Goal: Information Seeking & Learning: Find specific page/section

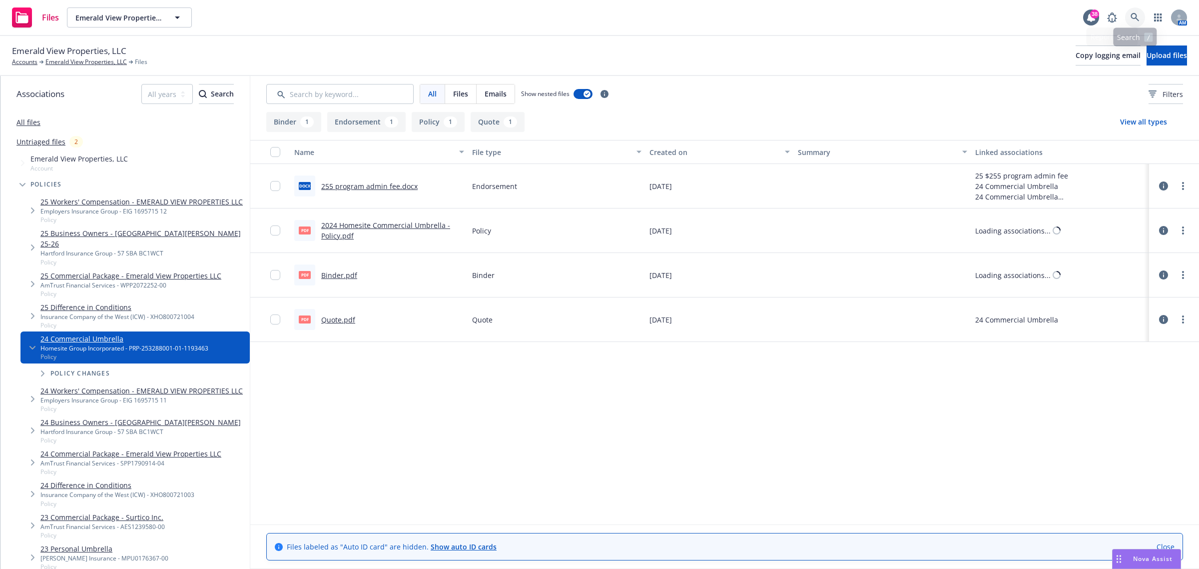
click at [1131, 10] on link at bounding box center [1135, 17] width 20 height 20
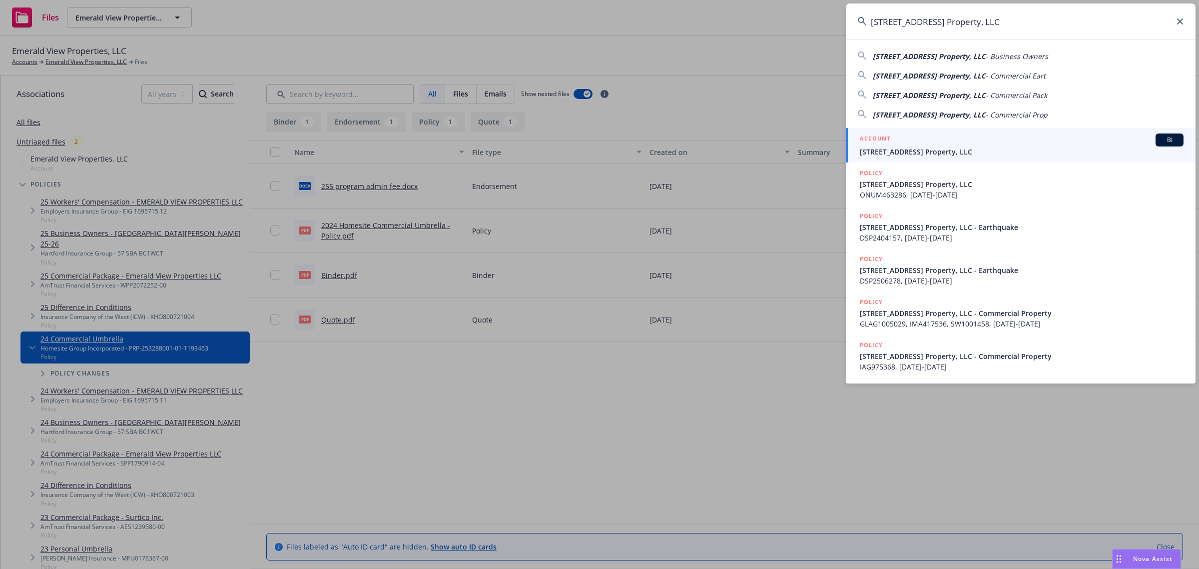
type input "[STREET_ADDRESS] Property, LLC"
click at [921, 133] on div "ACCOUNT BI" at bounding box center [1022, 139] width 324 height 13
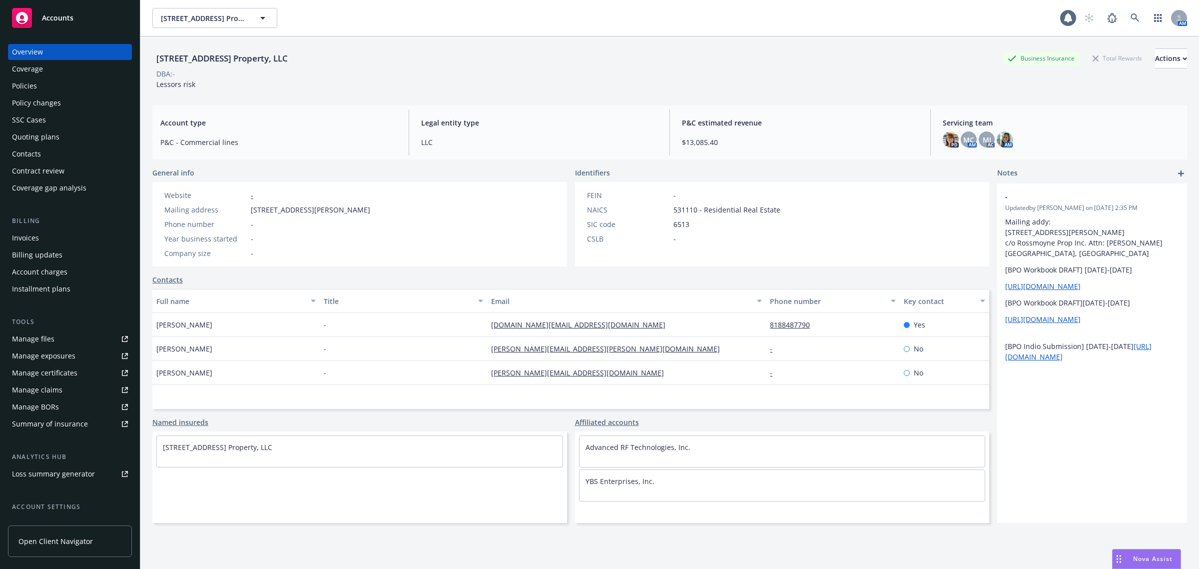
click at [49, 86] on div "Policies" at bounding box center [70, 86] width 116 height 16
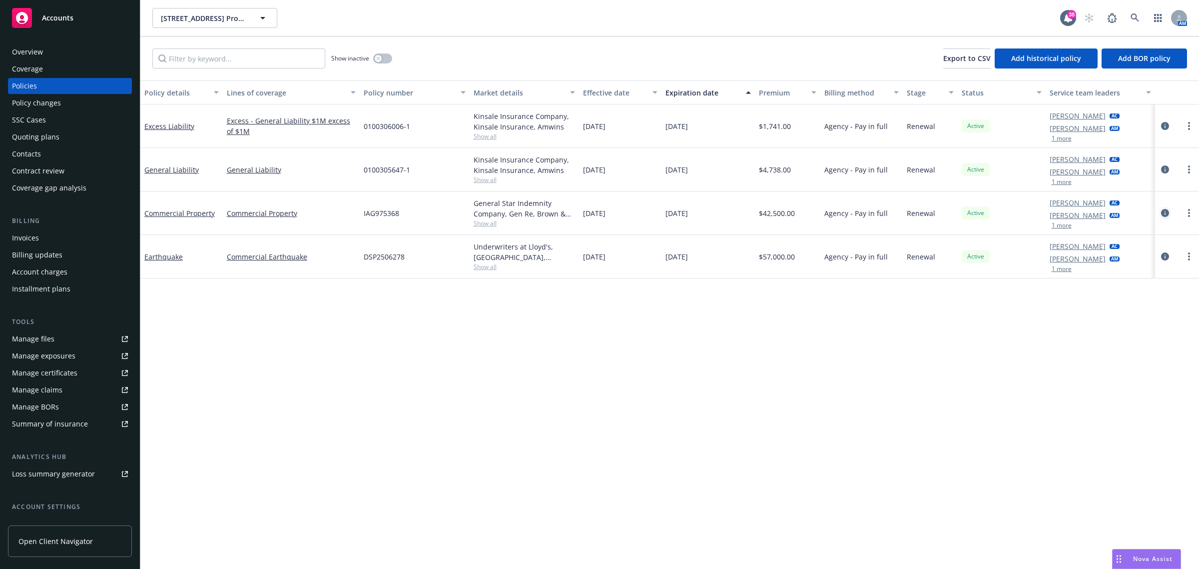
click at [1160, 215] on link "circleInformation" at bounding box center [1165, 213] width 12 height 12
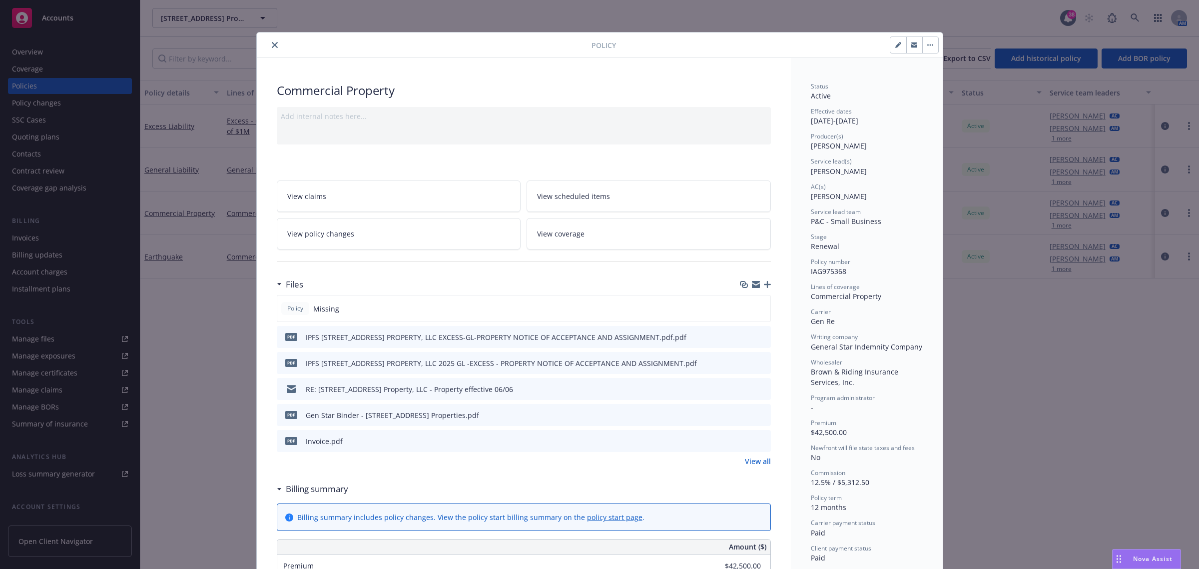
click at [272, 45] on icon "close" at bounding box center [275, 45] width 6 height 6
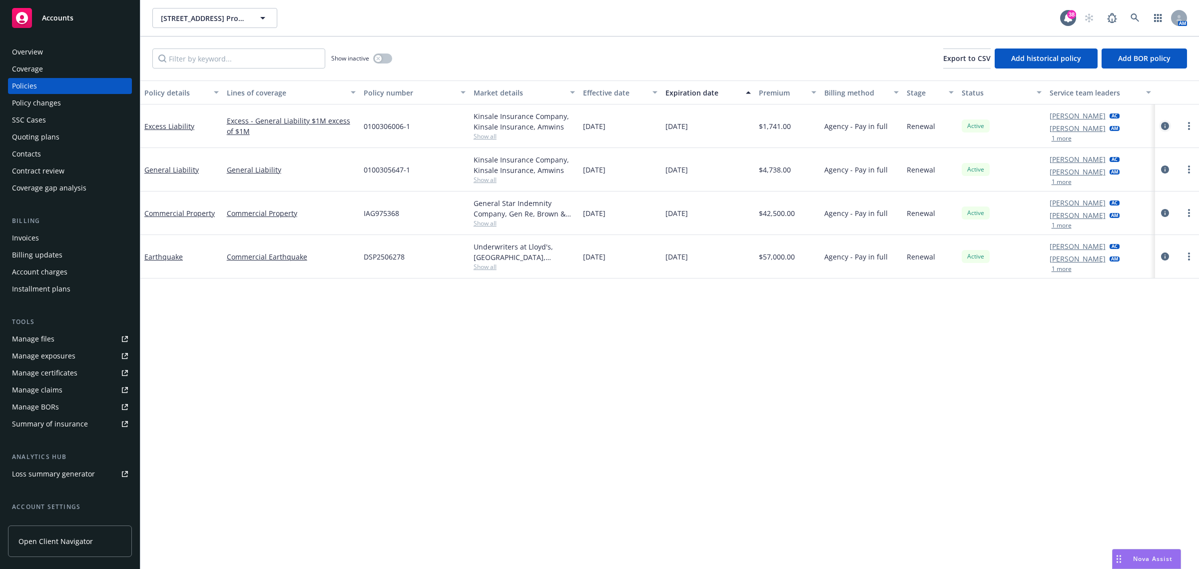
click at [1161, 125] on icon "circleInformation" at bounding box center [1165, 126] width 8 height 8
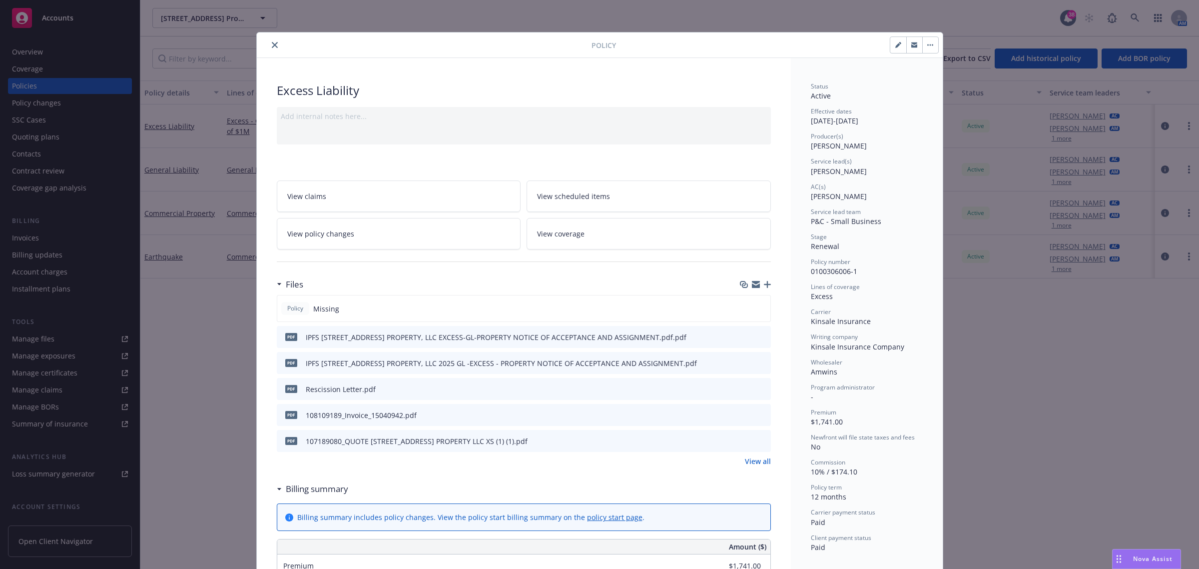
click at [275, 41] on div at bounding box center [426, 45] width 331 height 12
click at [272, 43] on icon "close" at bounding box center [275, 45] width 6 height 6
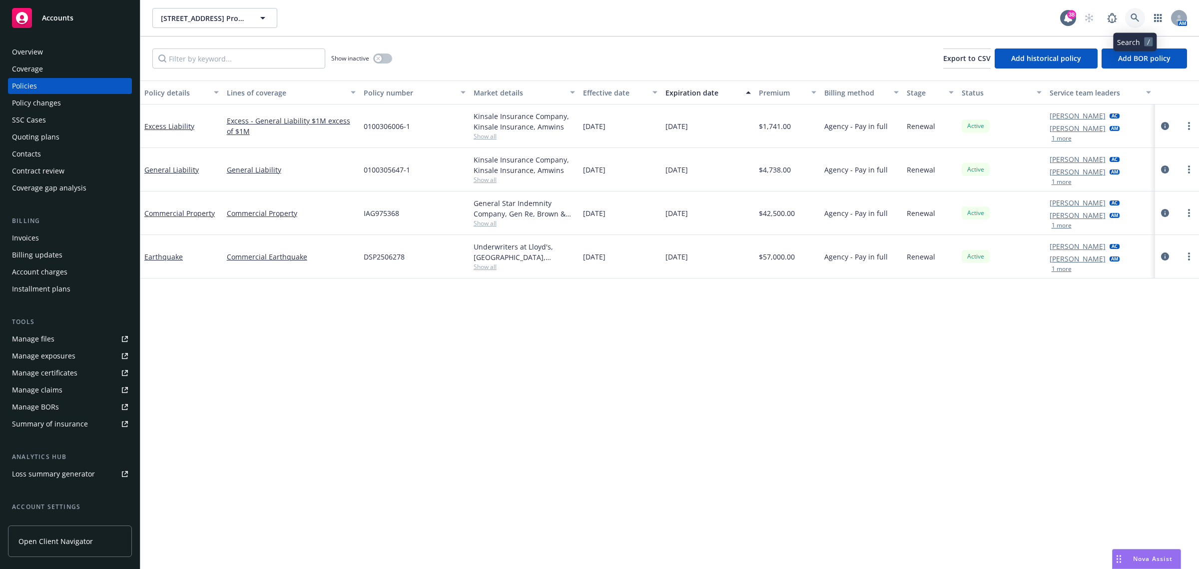
click at [1130, 14] on link at bounding box center [1135, 18] width 20 height 20
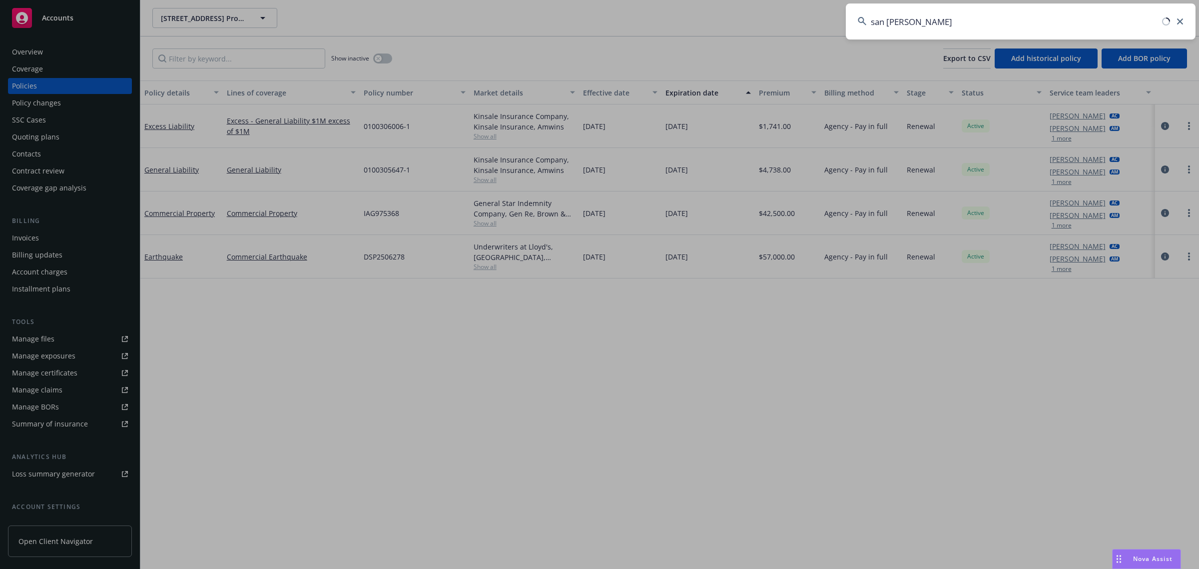
type input "san gabriel"
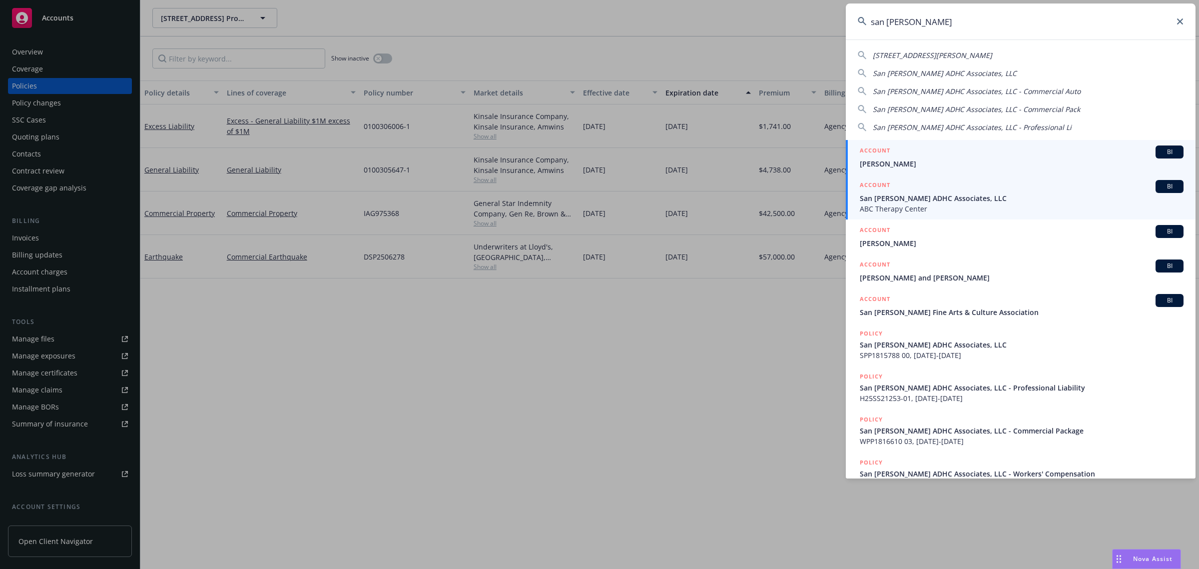
click at [915, 203] on span "ABC Therapy Center" at bounding box center [1022, 208] width 324 height 10
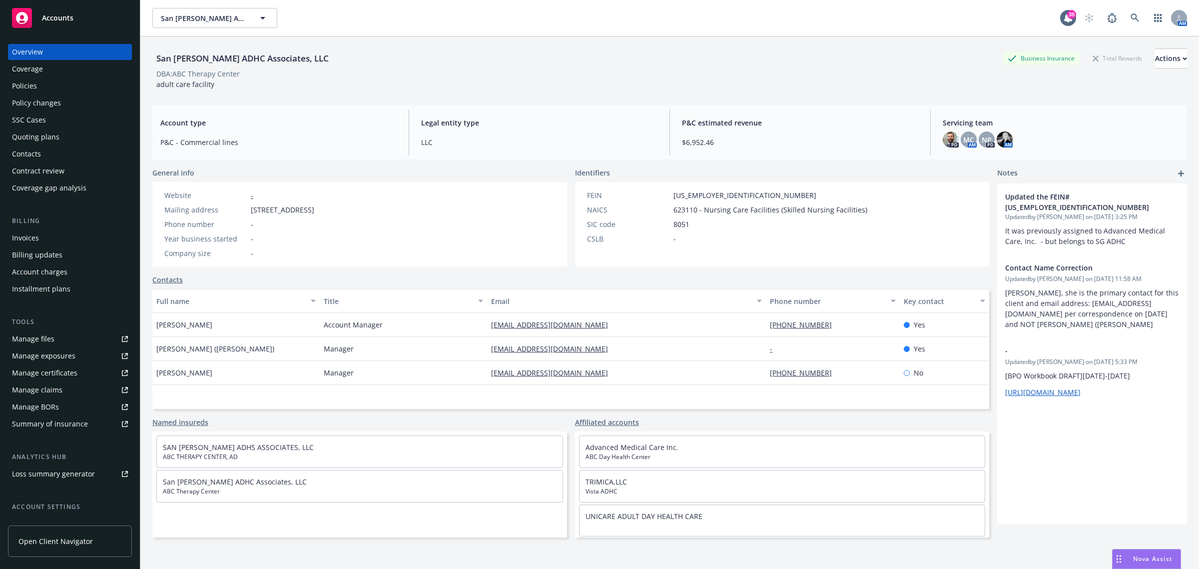
click at [43, 80] on div "Policies" at bounding box center [70, 86] width 116 height 16
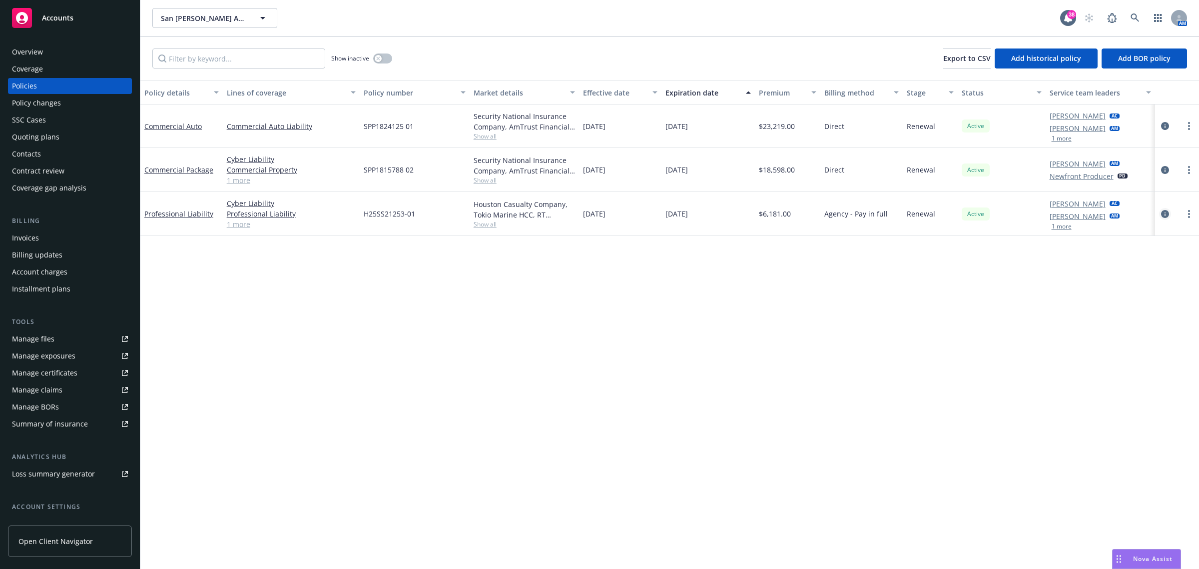
click at [1162, 214] on icon "circleInformation" at bounding box center [1165, 214] width 8 height 8
